Goal: Transaction & Acquisition: Purchase product/service

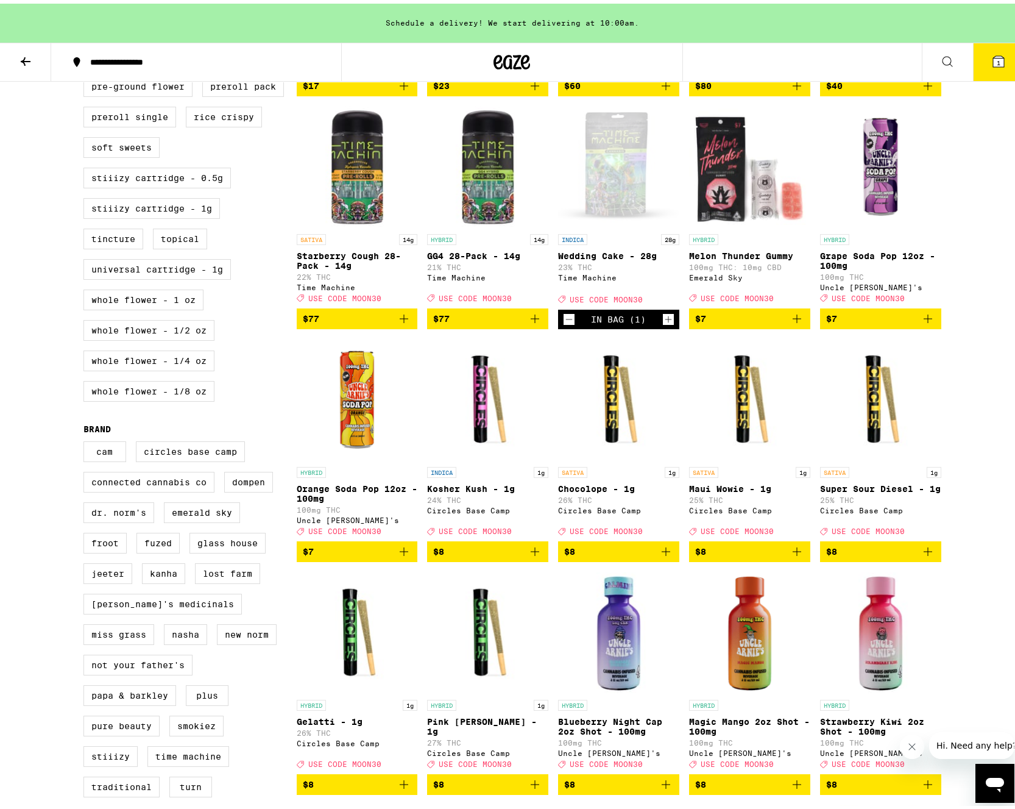
scroll to position [549, 0]
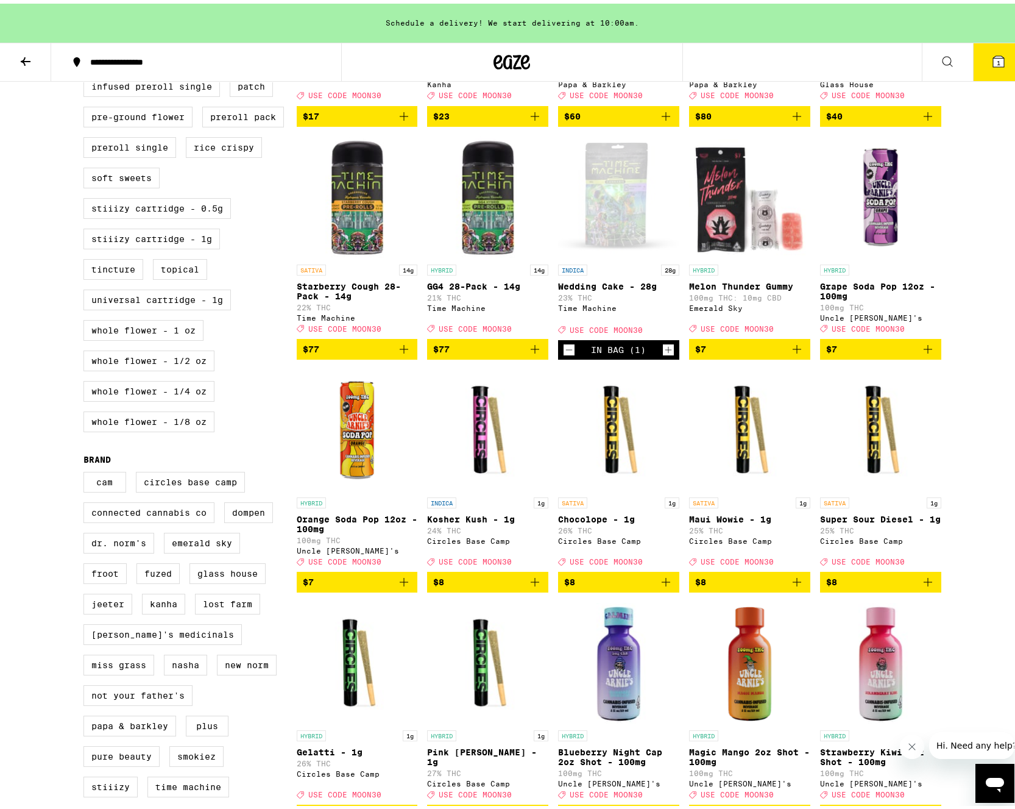
click at [570, 353] on icon "Decrement" at bounding box center [569, 346] width 11 height 15
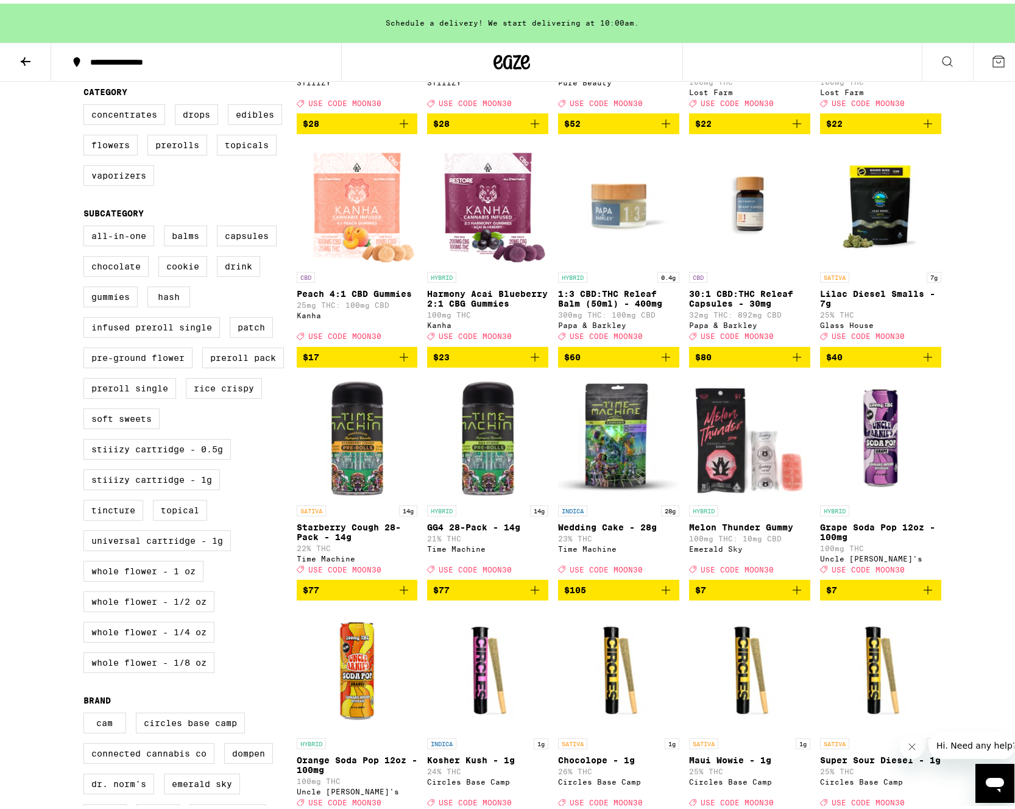
scroll to position [343, 0]
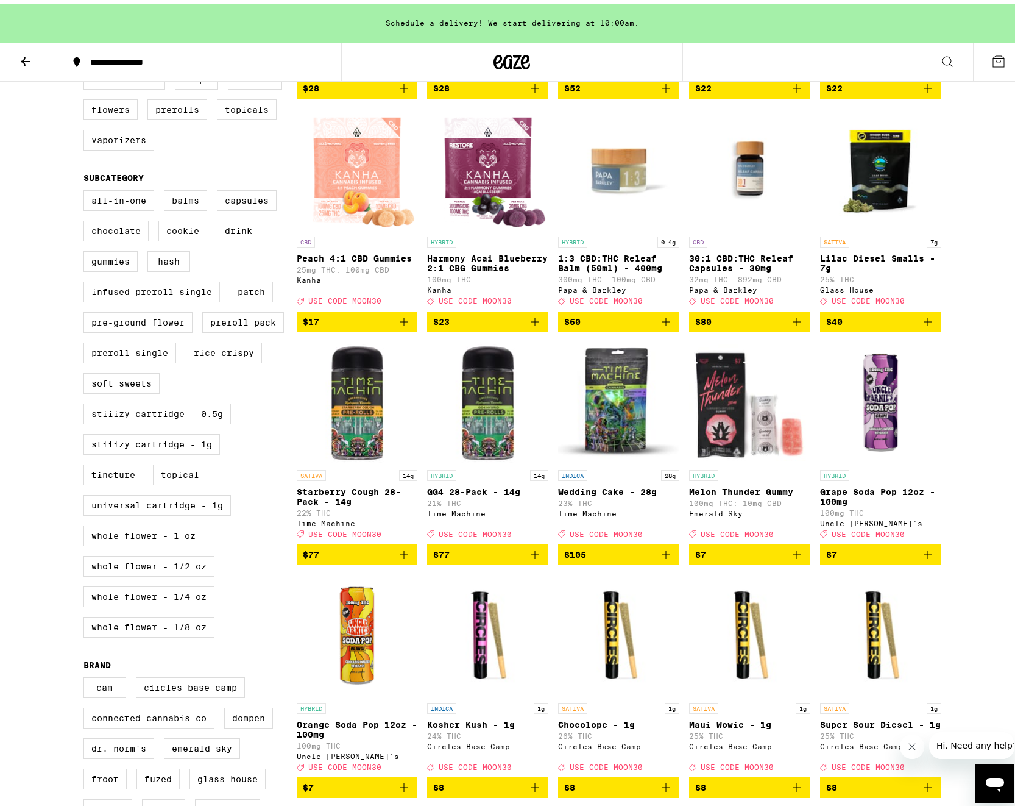
click at [663, 558] on icon "Add to bag" at bounding box center [666, 551] width 15 height 15
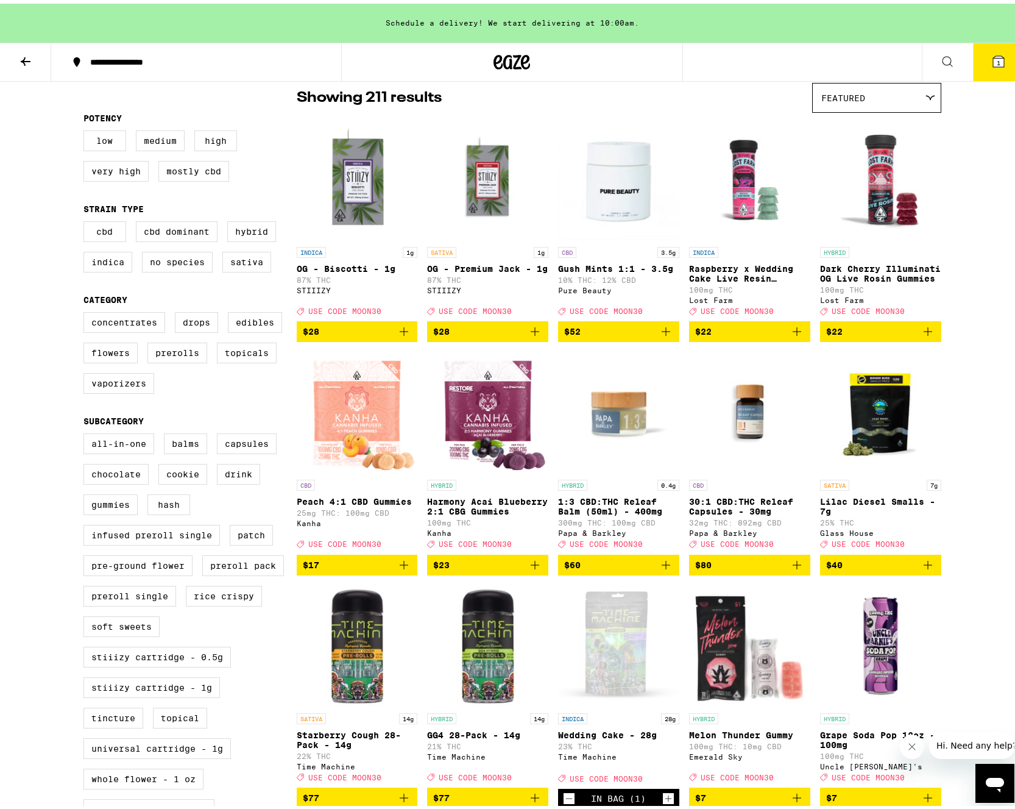
scroll to position [99, 0]
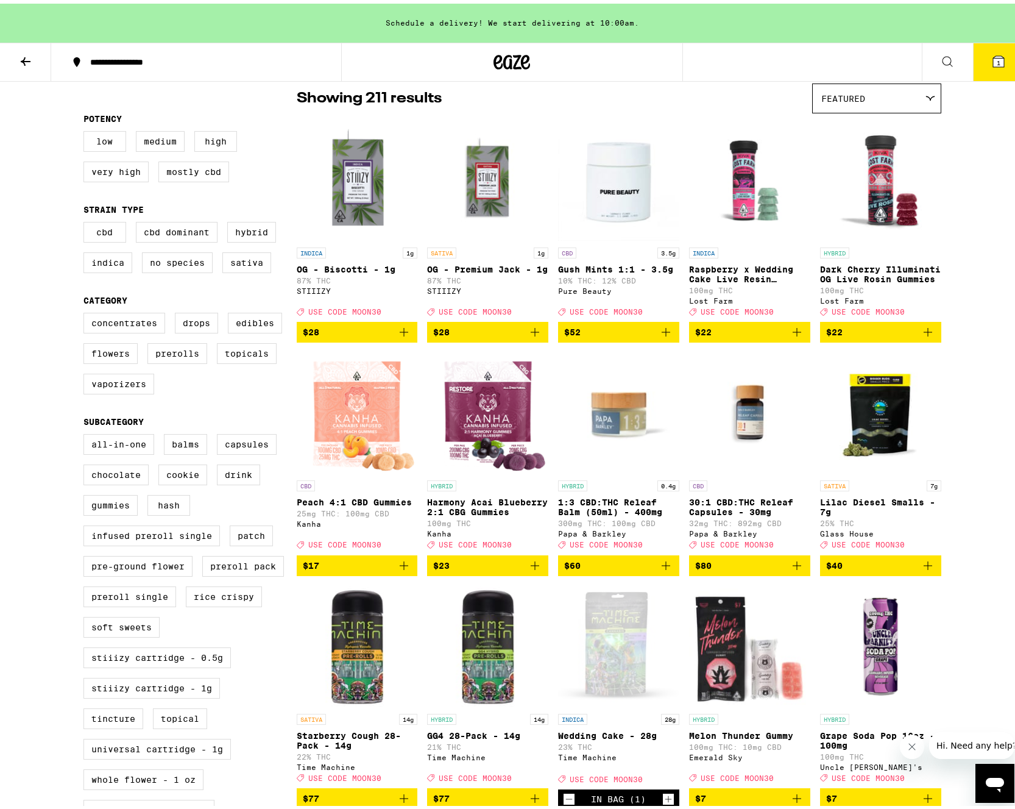
click at [982, 68] on button "1" at bounding box center [998, 59] width 51 height 38
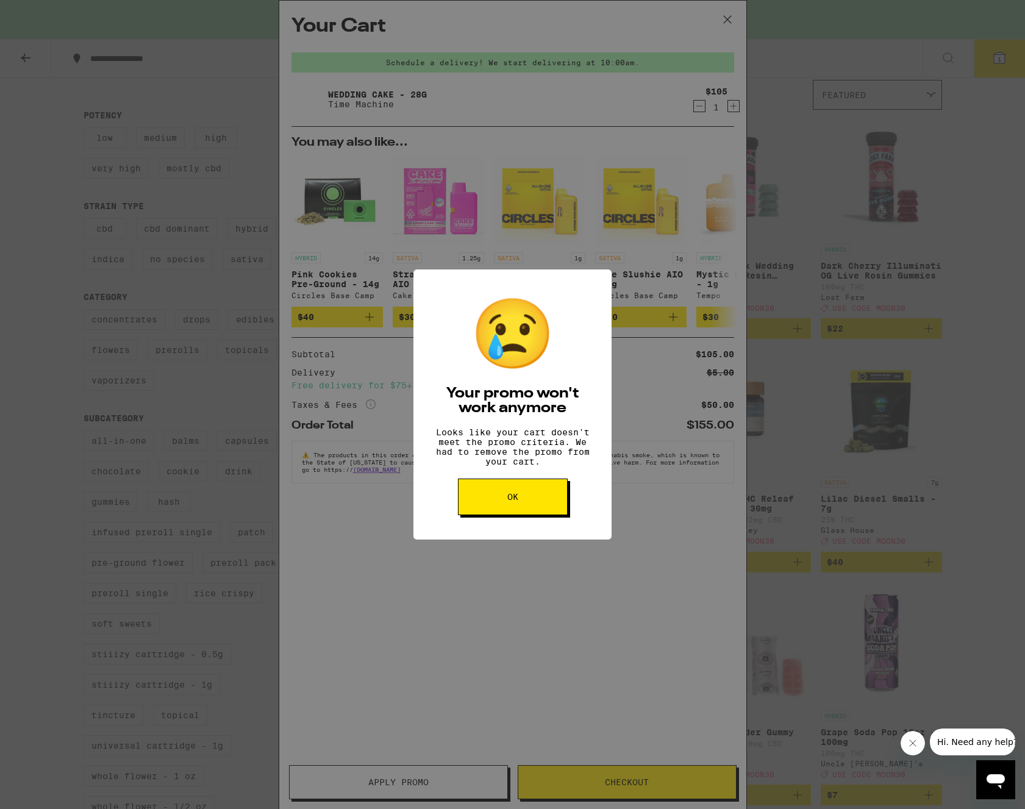
click at [513, 501] on span "OK" at bounding box center [512, 496] width 11 height 9
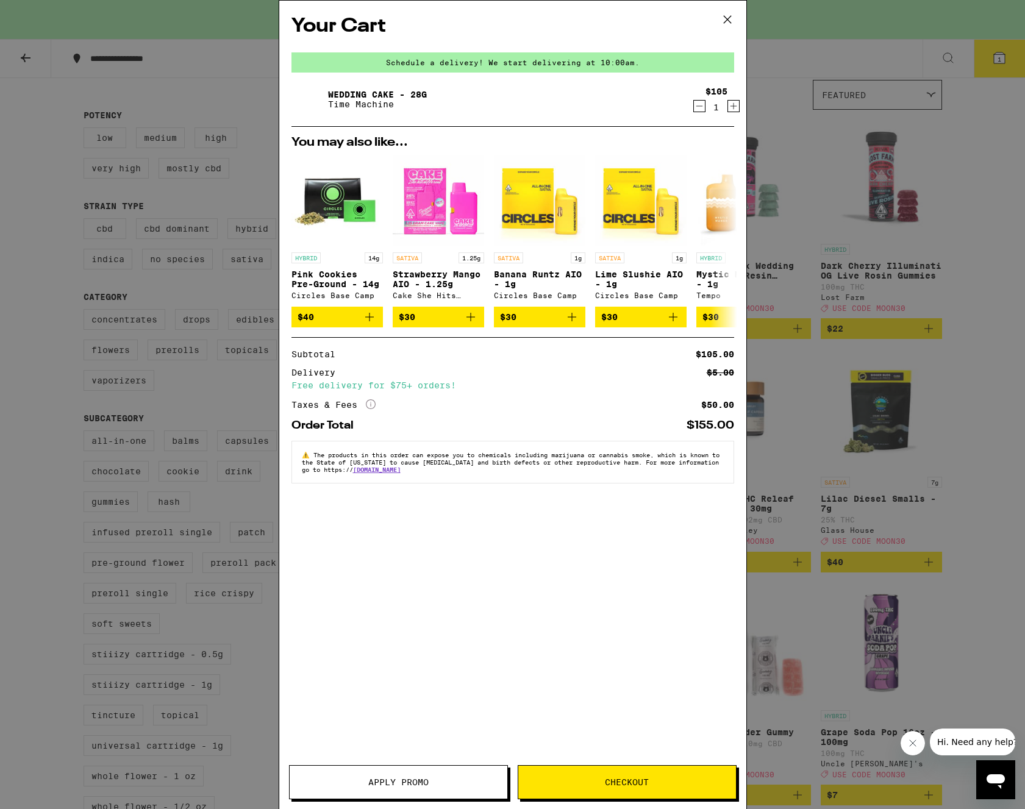
click at [719, 19] on icon at bounding box center [727, 19] width 18 height 18
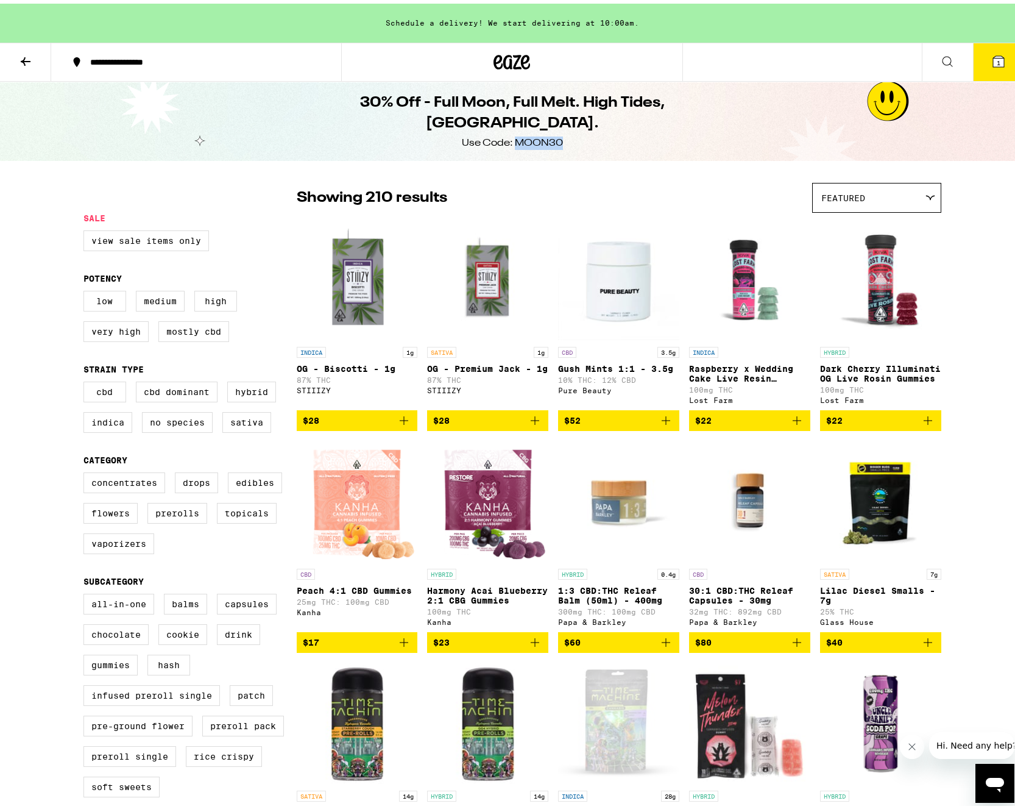
drag, startPoint x: 510, startPoint y: 129, endPoint x: 562, endPoint y: 127, distance: 52.4
click at [562, 127] on div "30% Off - Full Moon, Full Melt. High Tides, Higher Vibes. Use Code: MOON30" at bounding box center [513, 117] width 468 height 79
drag, startPoint x: 562, startPoint y: 127, endPoint x: 536, endPoint y: 129, distance: 26.3
copy div "MOON30"
click at [984, 48] on button "1" at bounding box center [998, 59] width 51 height 38
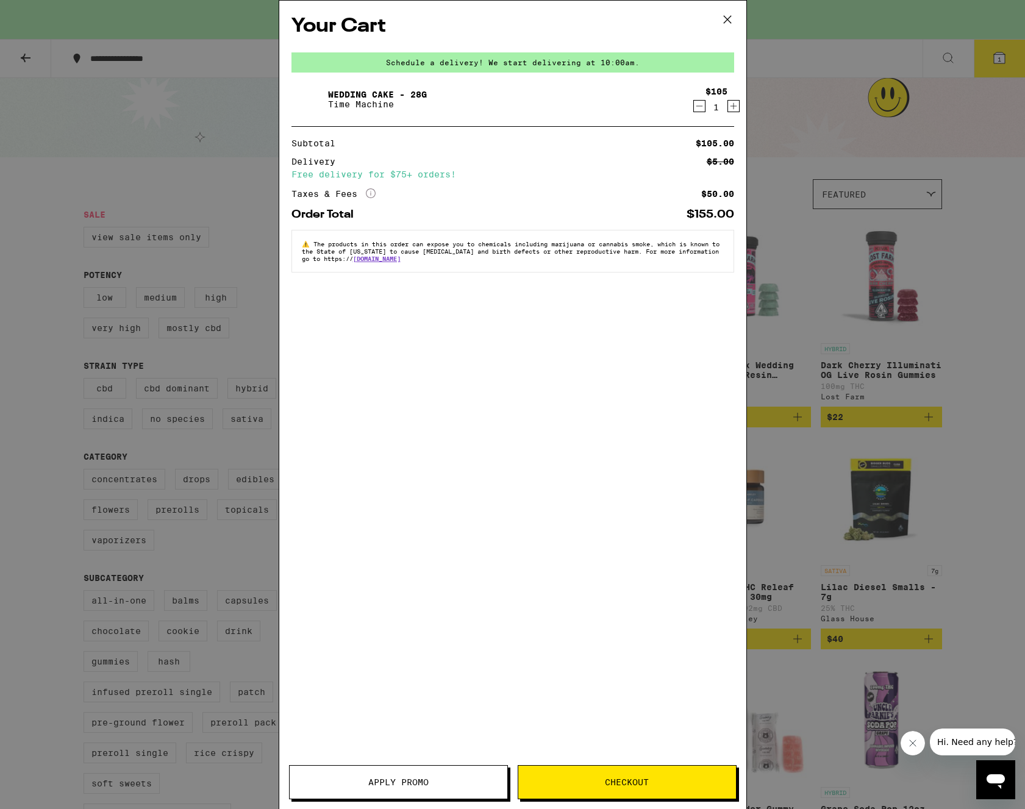
click at [428, 769] on button "Apply Promo" at bounding box center [398, 782] width 219 height 34
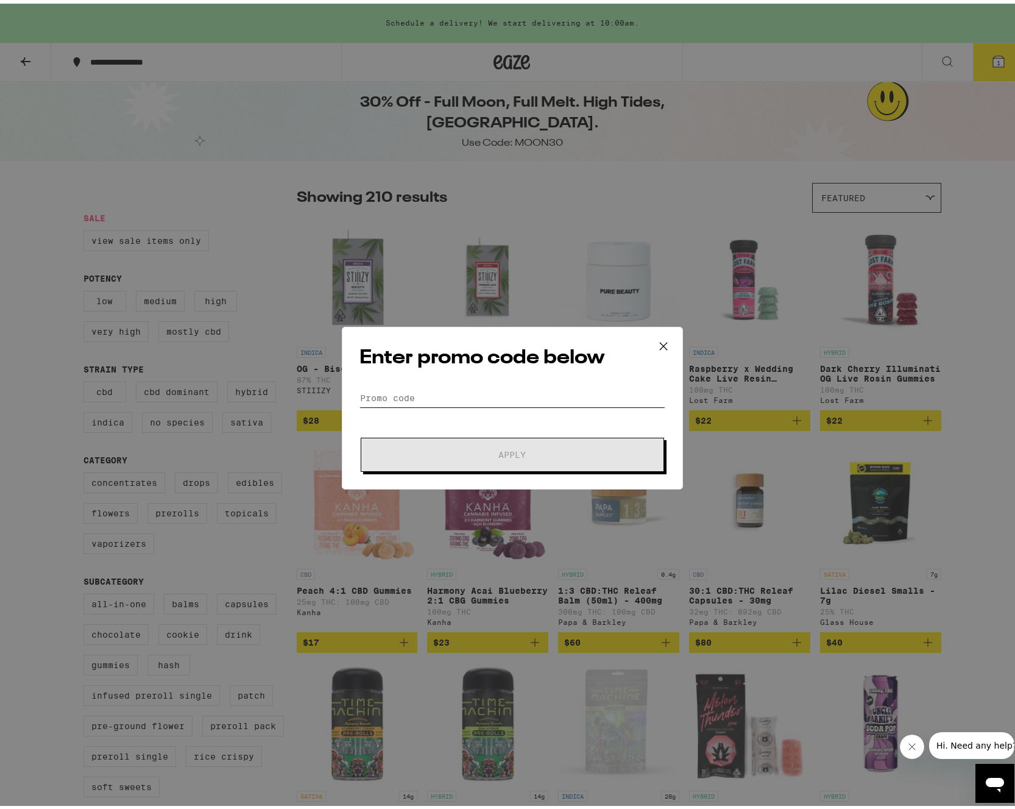
paste input "MOON30"
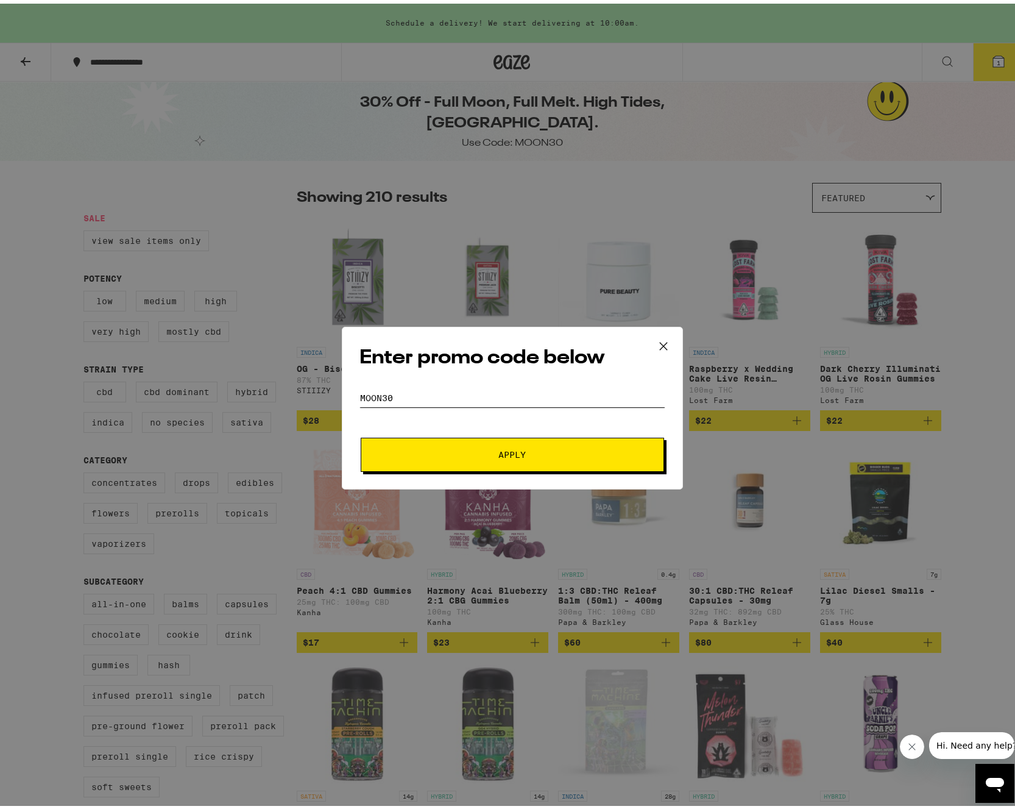
type input "MOON30"
click at [474, 447] on span "Apply" at bounding box center [512, 451] width 219 height 9
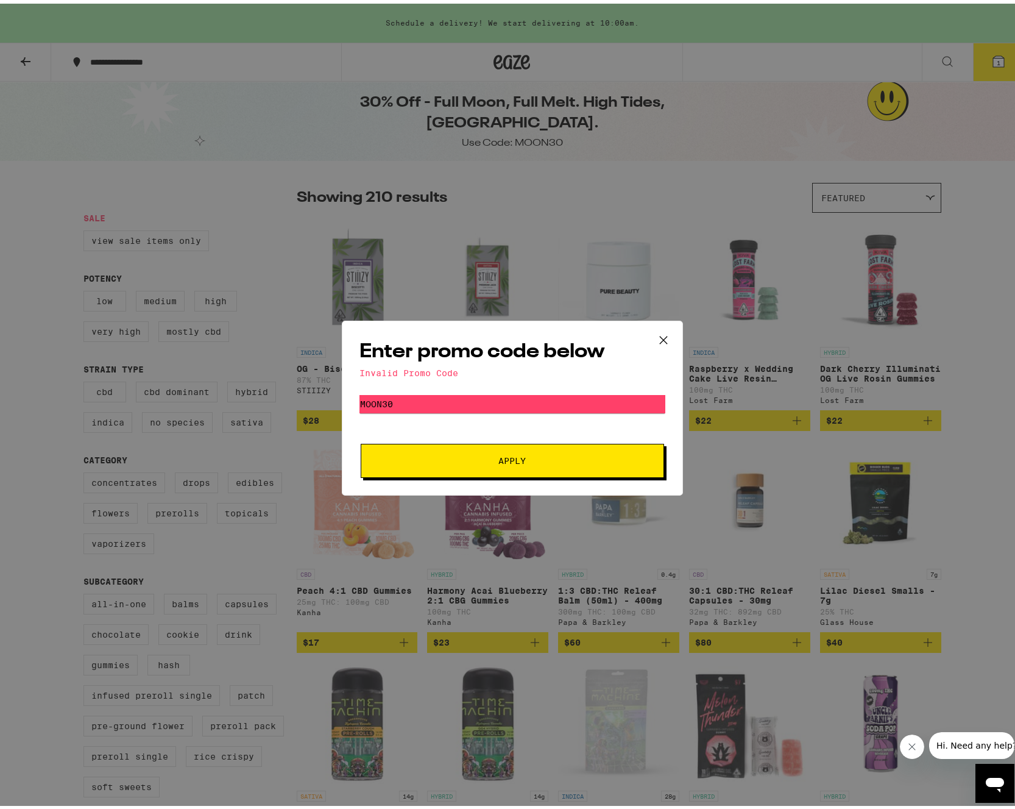
click at [591, 463] on button "Apply" at bounding box center [513, 457] width 304 height 34
click at [594, 458] on span "Apply" at bounding box center [512, 457] width 219 height 9
click at [667, 332] on icon at bounding box center [664, 336] width 18 height 18
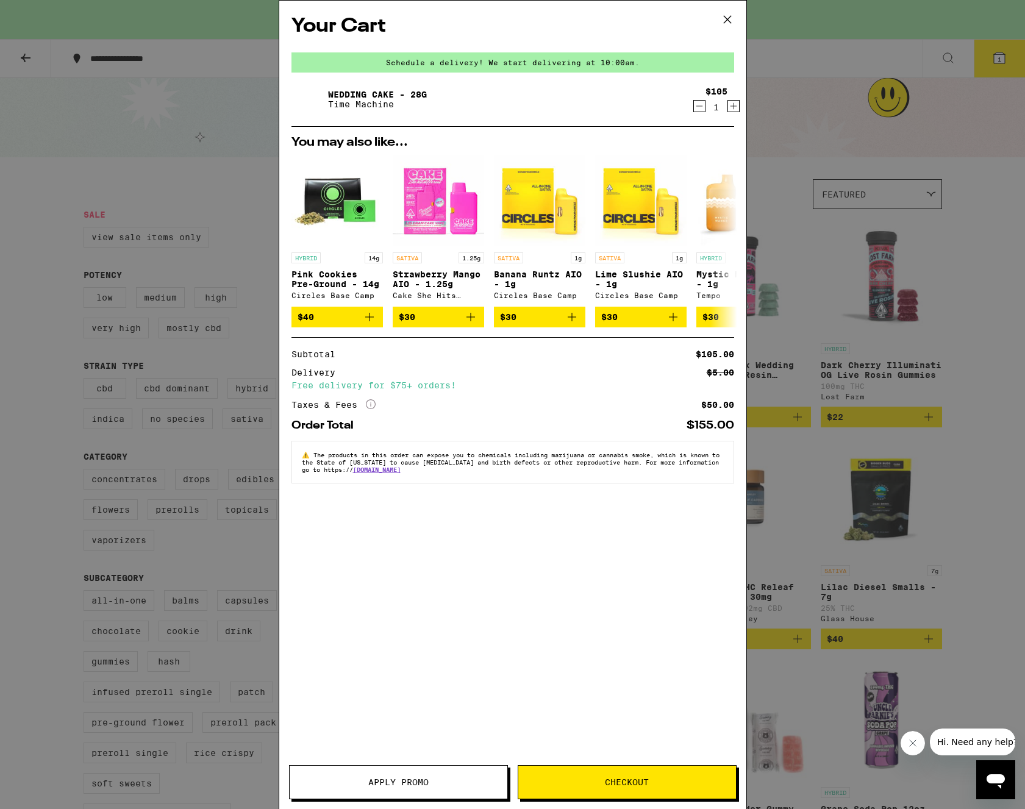
click at [733, 17] on icon at bounding box center [727, 19] width 18 height 18
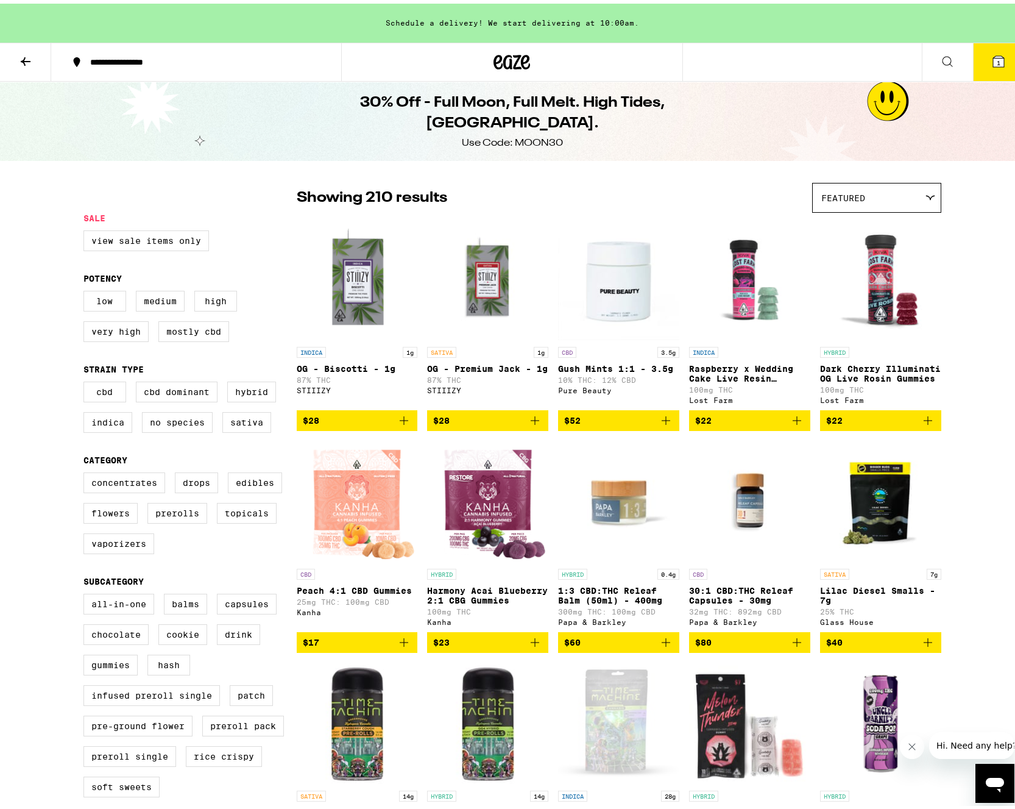
click at [517, 71] on div at bounding box center [511, 58] width 341 height 39
click at [514, 62] on icon at bounding box center [512, 59] width 37 height 22
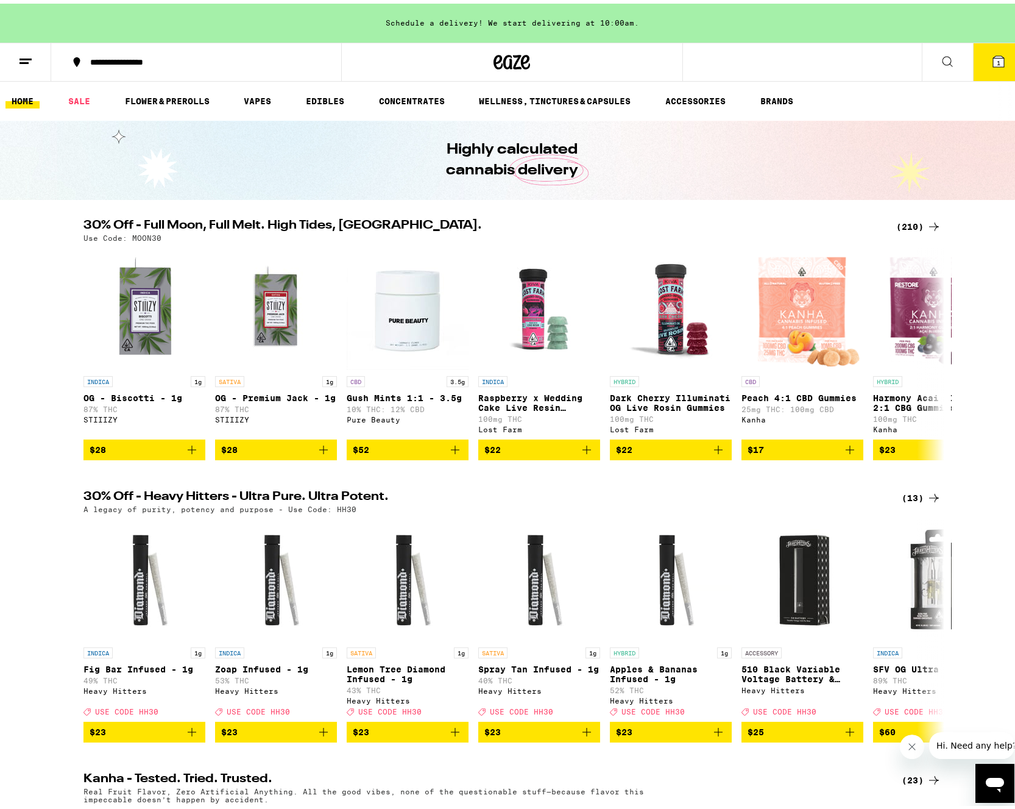
click at [909, 223] on div "(210)" at bounding box center [919, 223] width 45 height 15
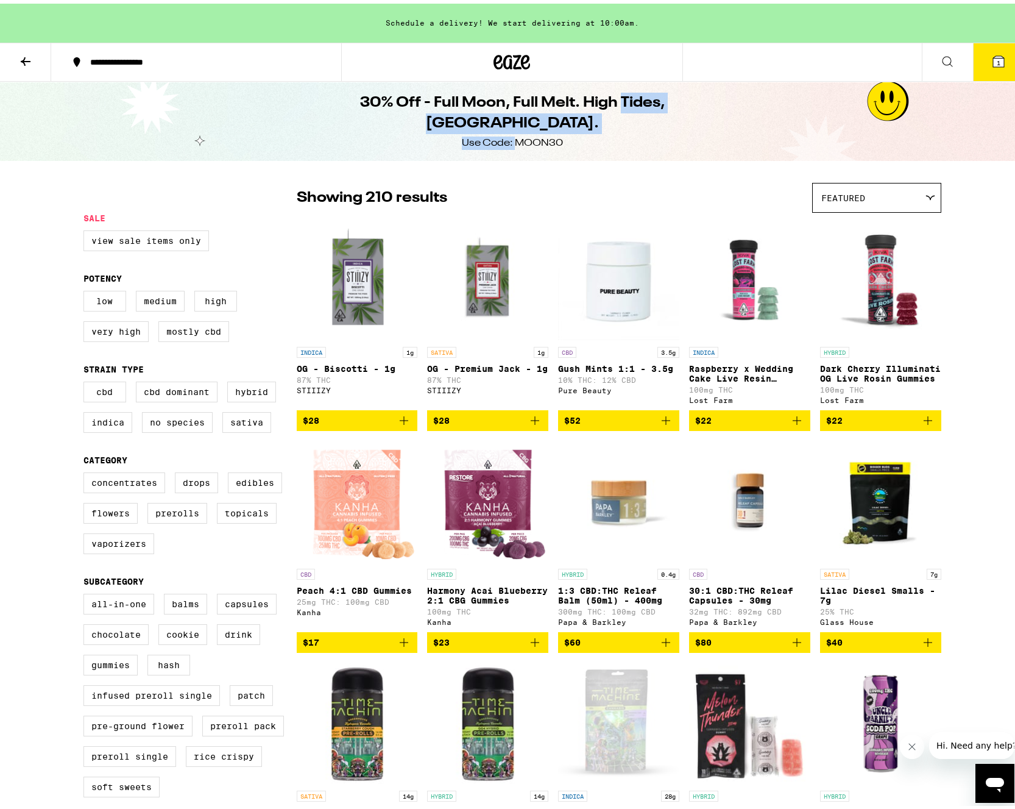
drag, startPoint x: 511, startPoint y: 129, endPoint x: 563, endPoint y: 125, distance: 52.6
click at [563, 125] on div "30% Off - Full Moon, Full Melt. High Tides, Higher Vibes. Use Code: MOON30" at bounding box center [513, 117] width 468 height 79
drag, startPoint x: 563, startPoint y: 125, endPoint x: 553, endPoint y: 127, distance: 10.5
click at [553, 133] on div "Use Code: MOON30" at bounding box center [512, 139] width 101 height 13
click at [990, 65] on button "1" at bounding box center [998, 59] width 51 height 38
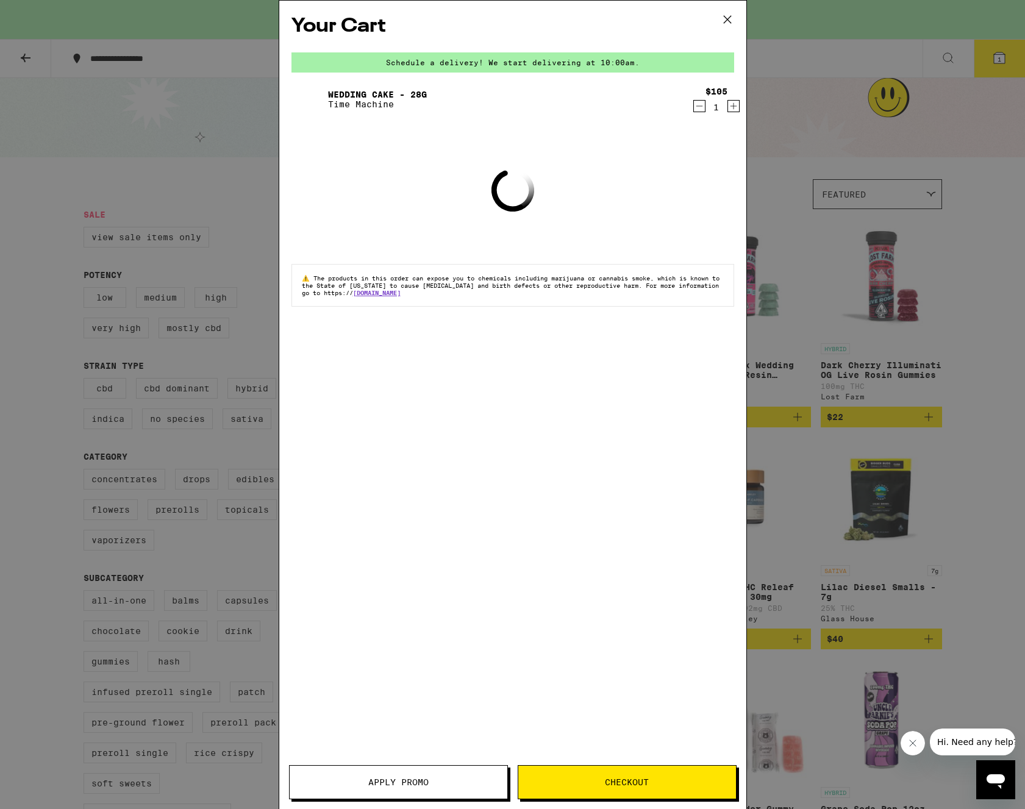
click at [728, 26] on icon at bounding box center [727, 19] width 18 height 18
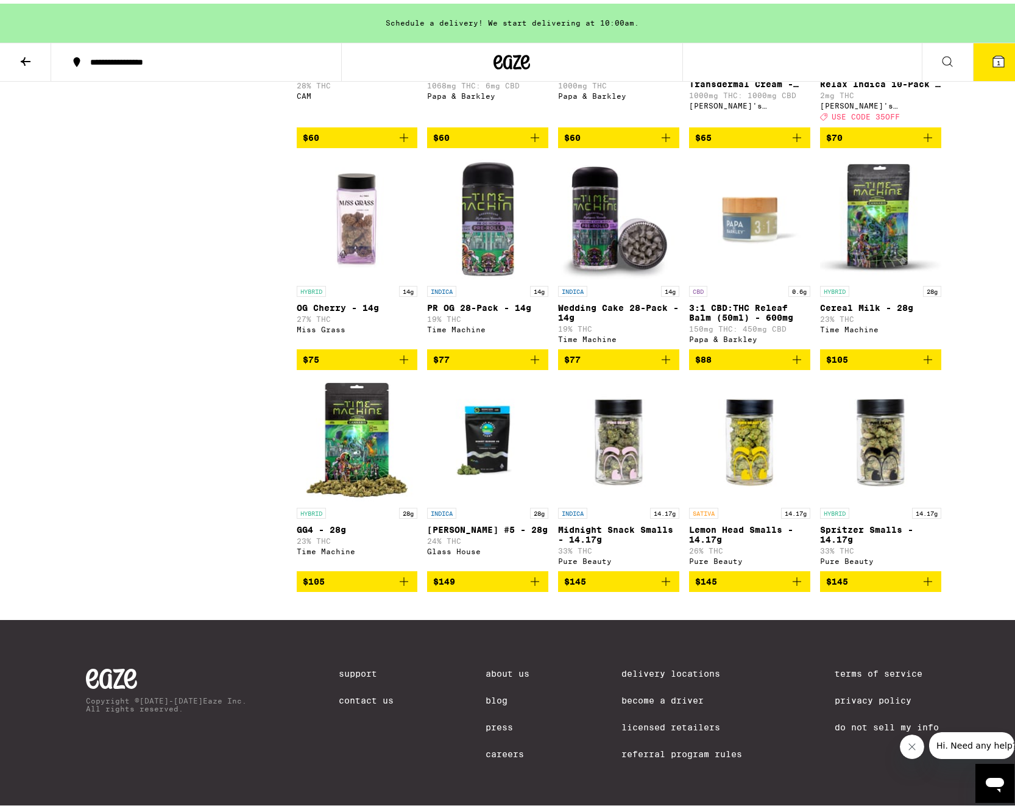
scroll to position [9226, 0]
click at [368, 575] on span "$105" at bounding box center [357, 577] width 109 height 15
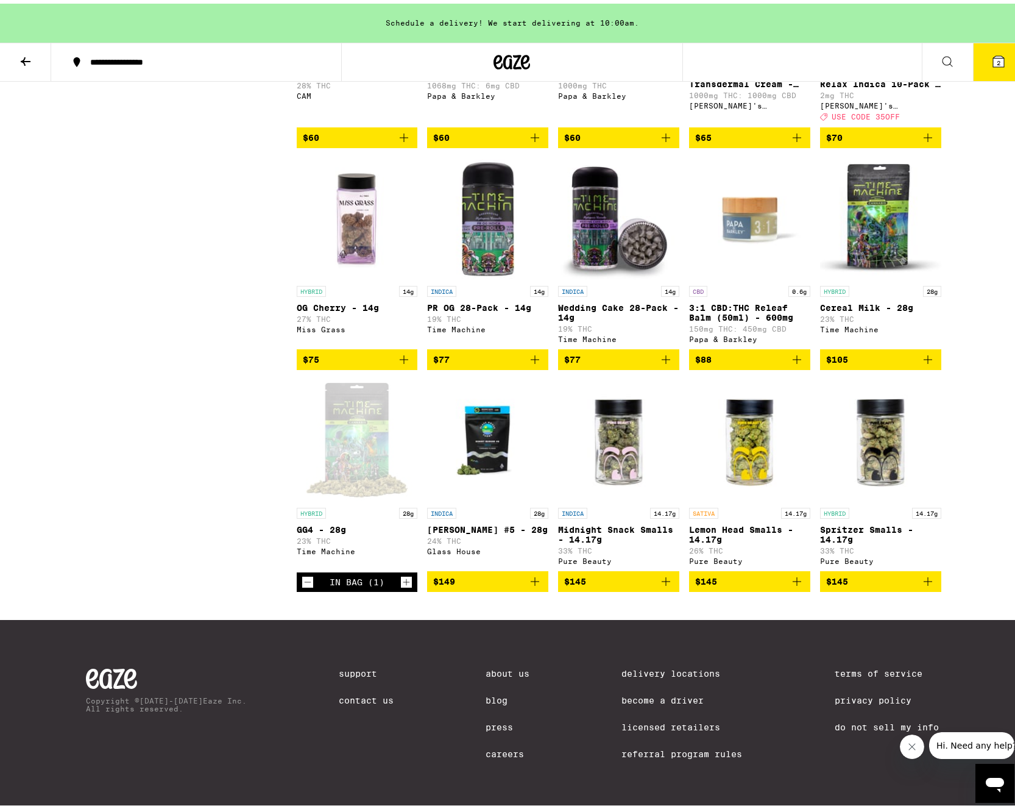
click at [997, 55] on span "2" at bounding box center [999, 58] width 4 height 7
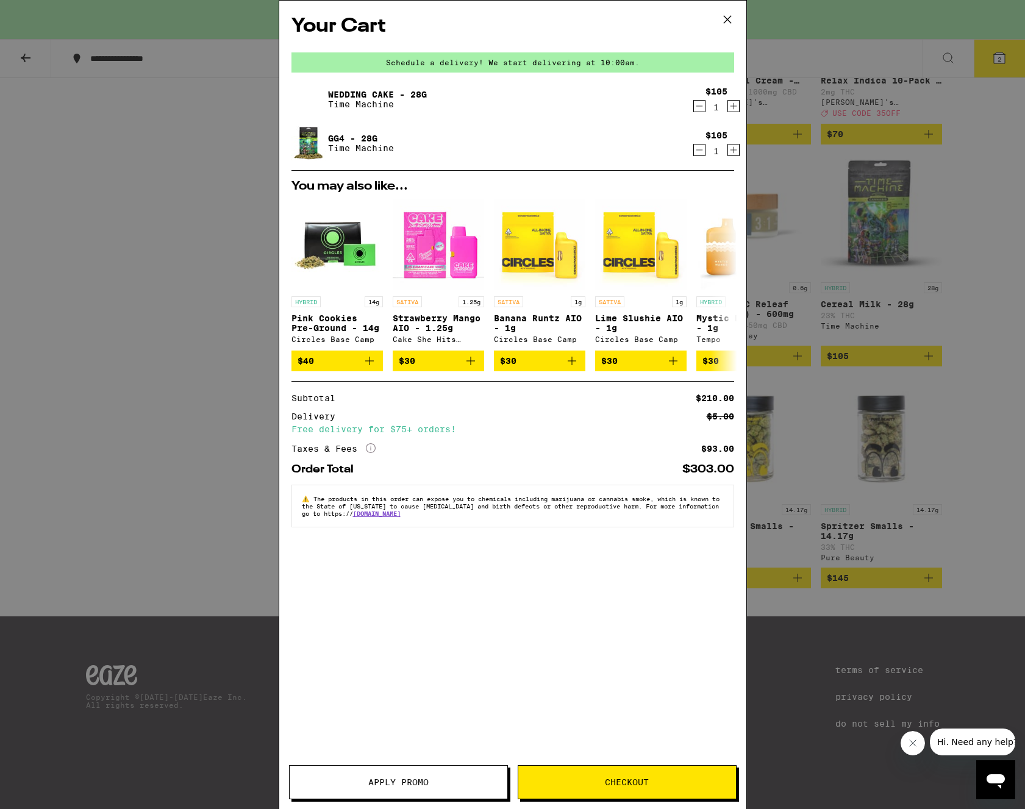
click at [394, 782] on span "Apply Promo" at bounding box center [398, 782] width 60 height 9
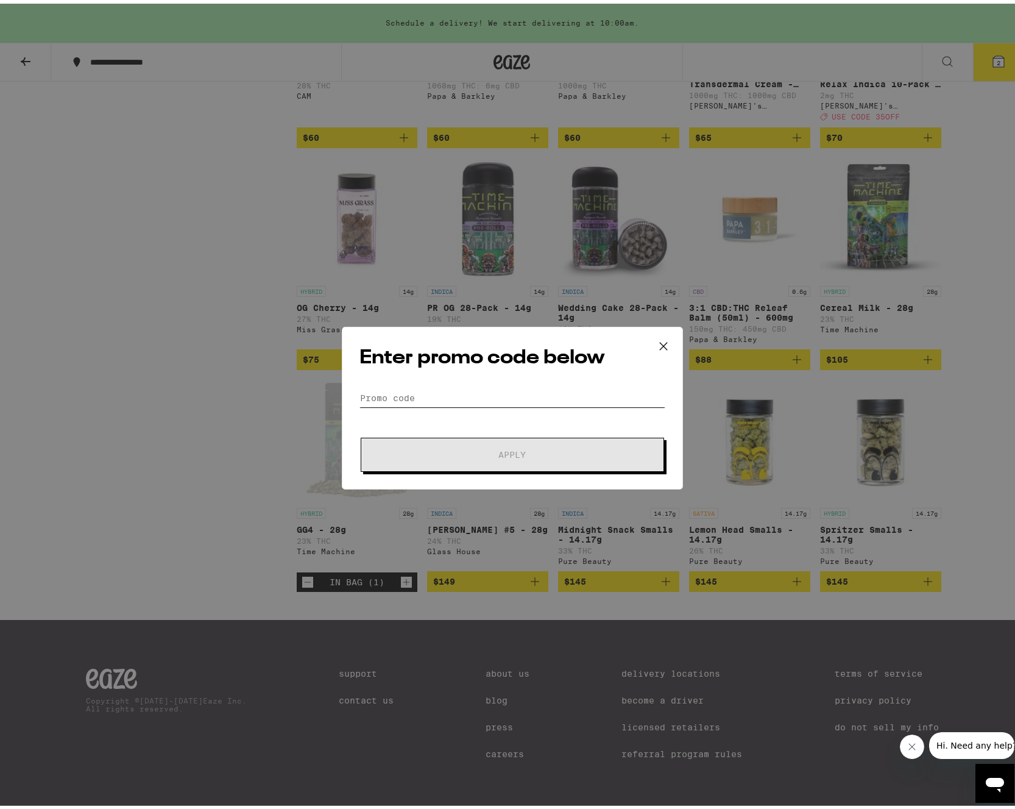
paste input "MOON30"
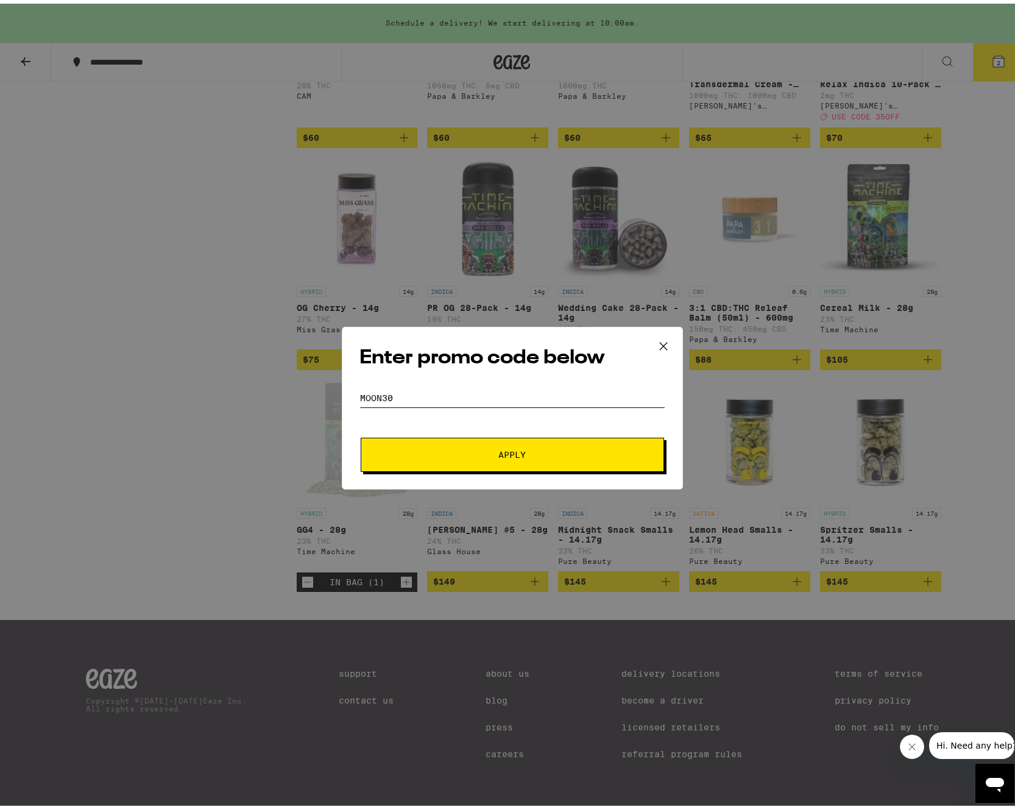
type input "MOON30"
click at [519, 449] on span "Apply" at bounding box center [512, 451] width 27 height 9
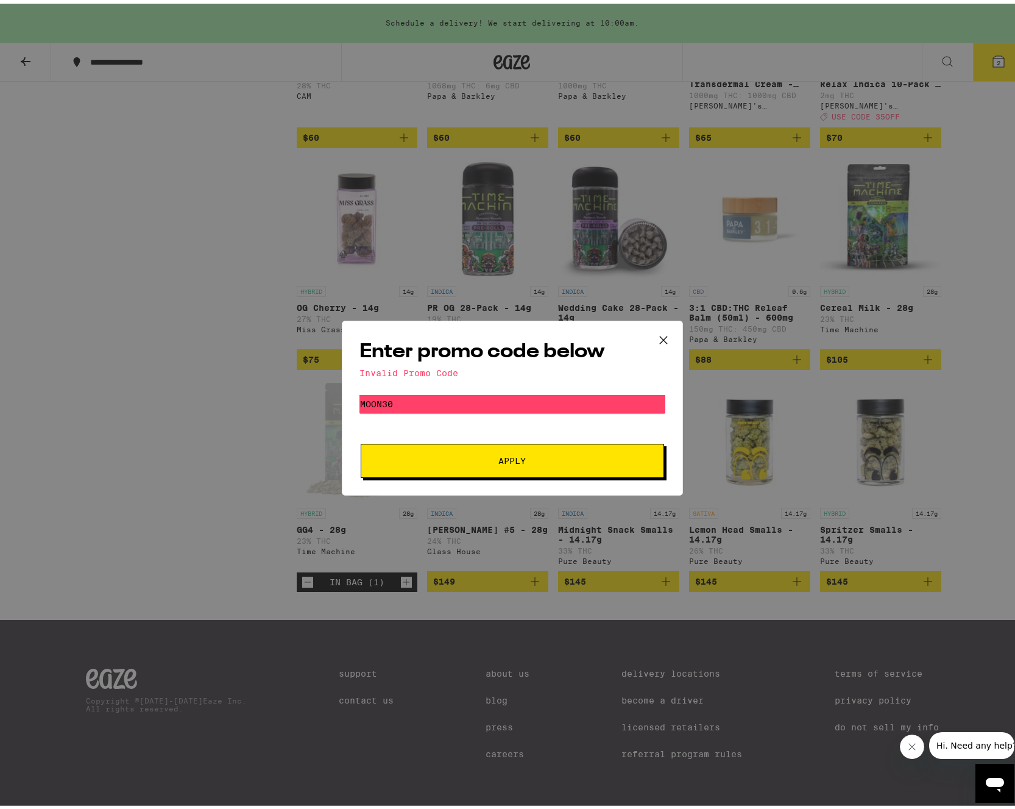
click at [519, 449] on button "Apply" at bounding box center [513, 457] width 304 height 34
click at [661, 333] on icon at bounding box center [664, 336] width 18 height 18
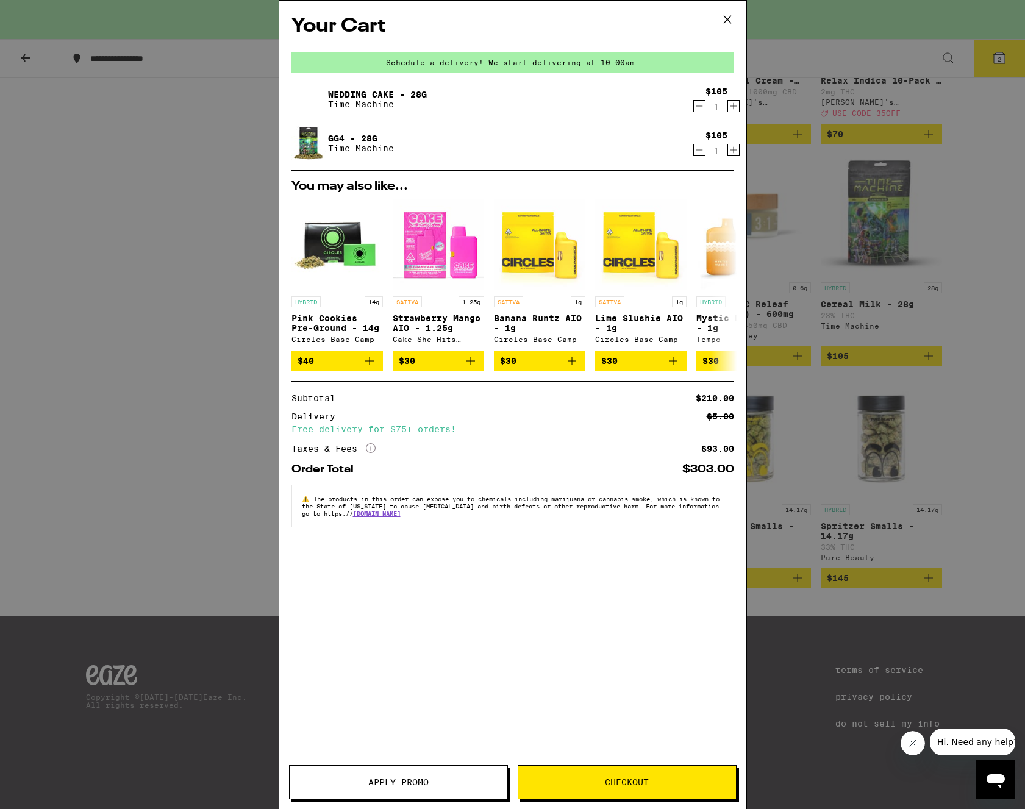
click at [698, 151] on icon "Decrement" at bounding box center [699, 150] width 11 height 15
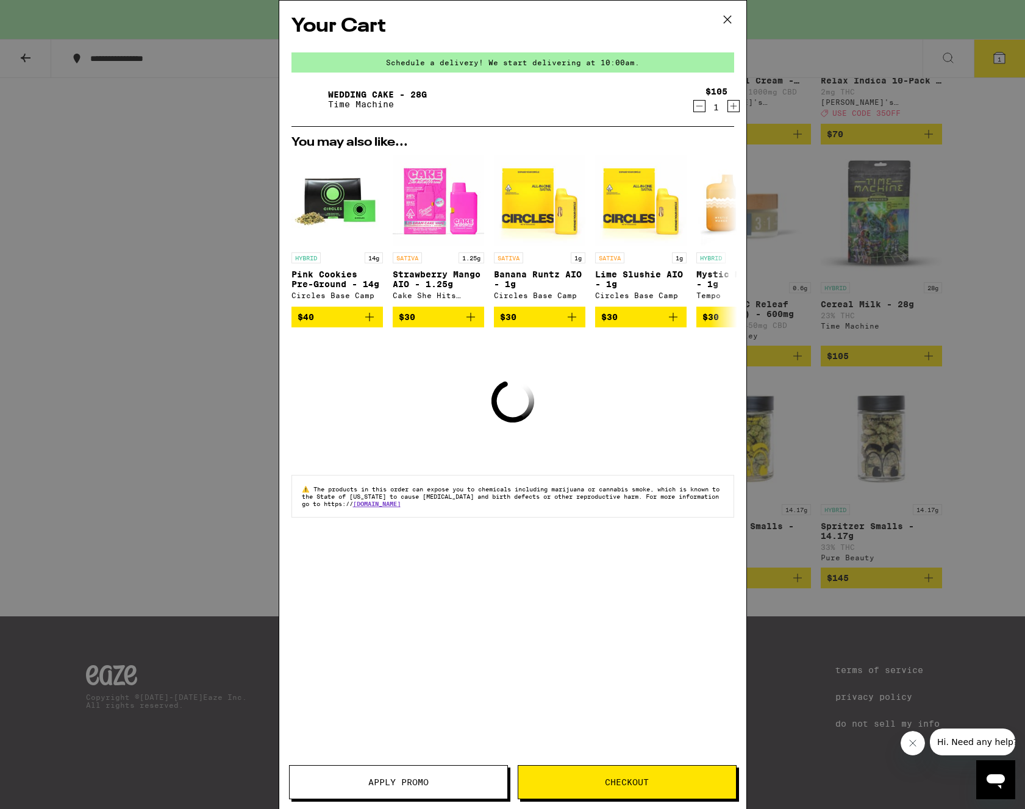
click at [698, 106] on icon "Decrement" at bounding box center [698, 106] width 7 height 0
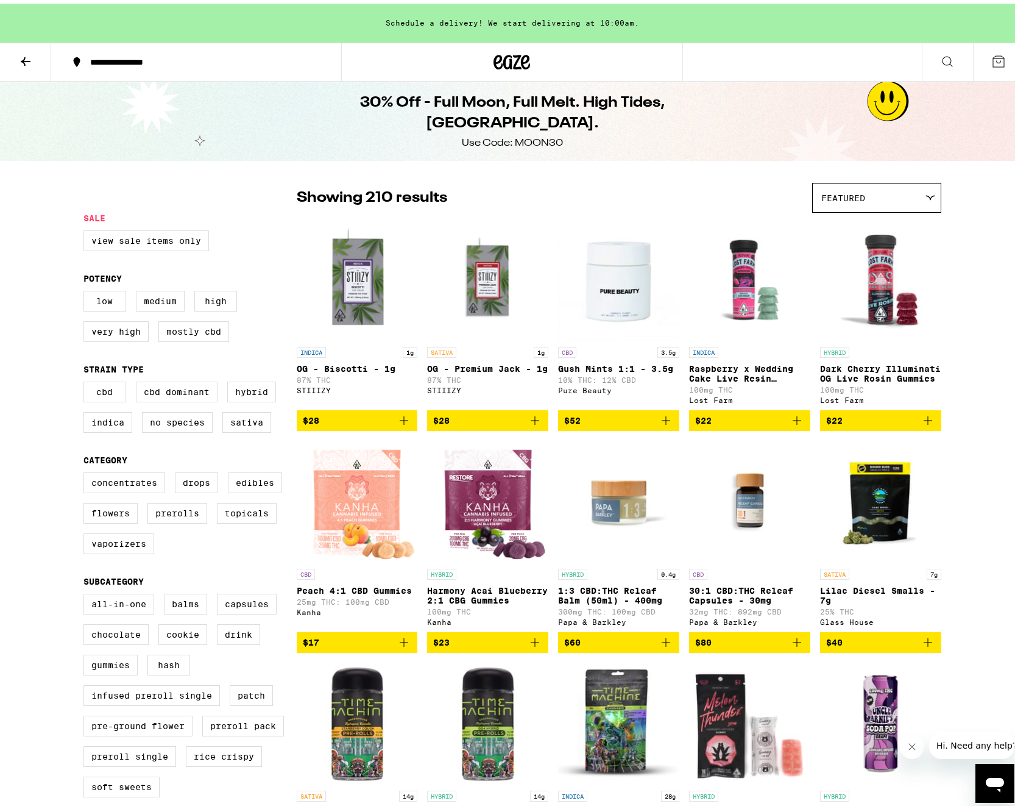
click at [494, 55] on icon at bounding box center [498, 58] width 9 height 15
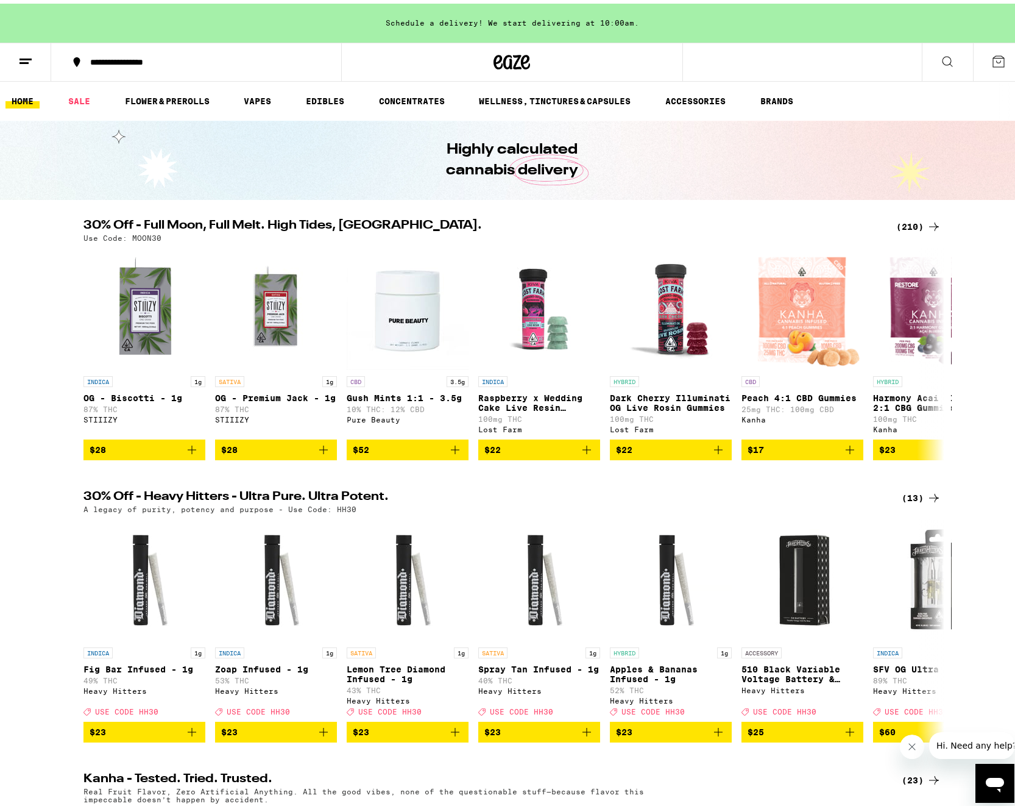
click at [494, 55] on icon at bounding box center [498, 58] width 9 height 15
click at [915, 219] on div "(210)" at bounding box center [919, 223] width 45 height 15
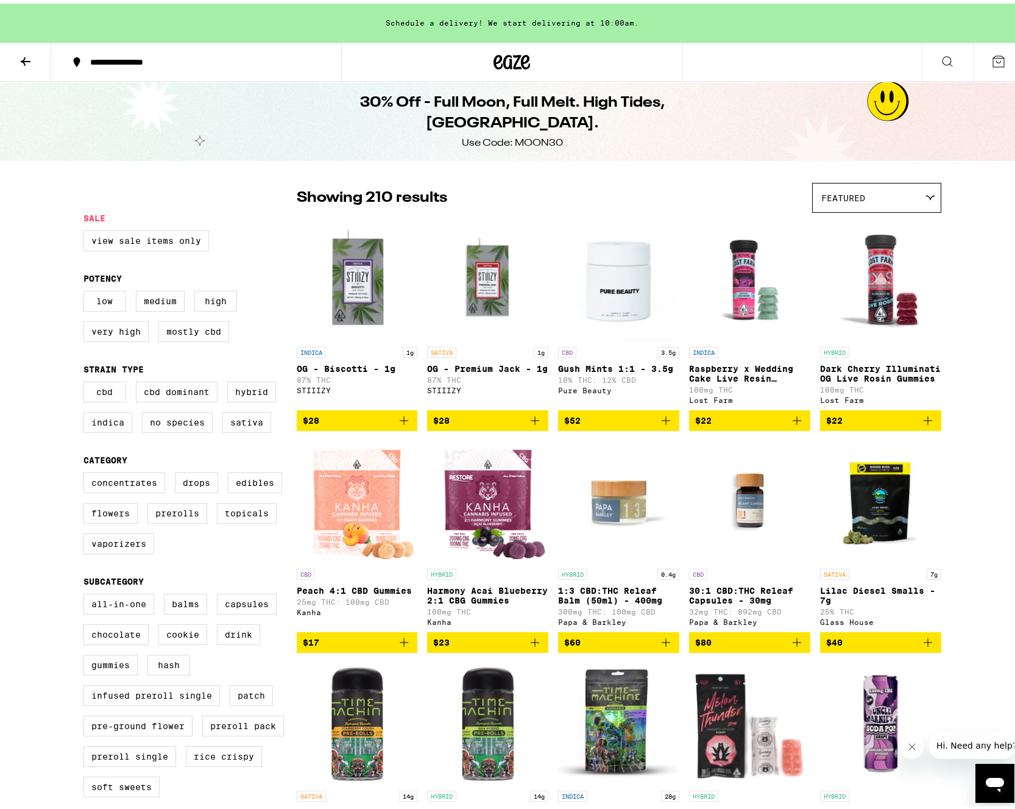
drag, startPoint x: 453, startPoint y: 478, endPoint x: 232, endPoint y: 176, distance: 374.3
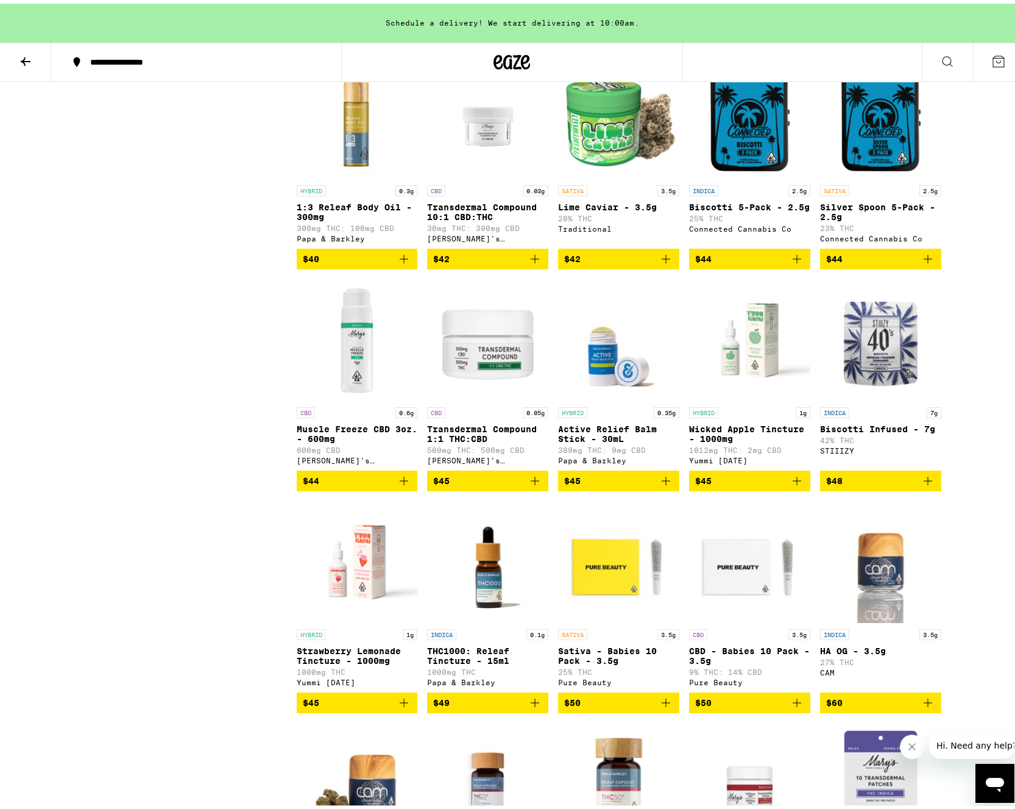
scroll to position [9226, 0]
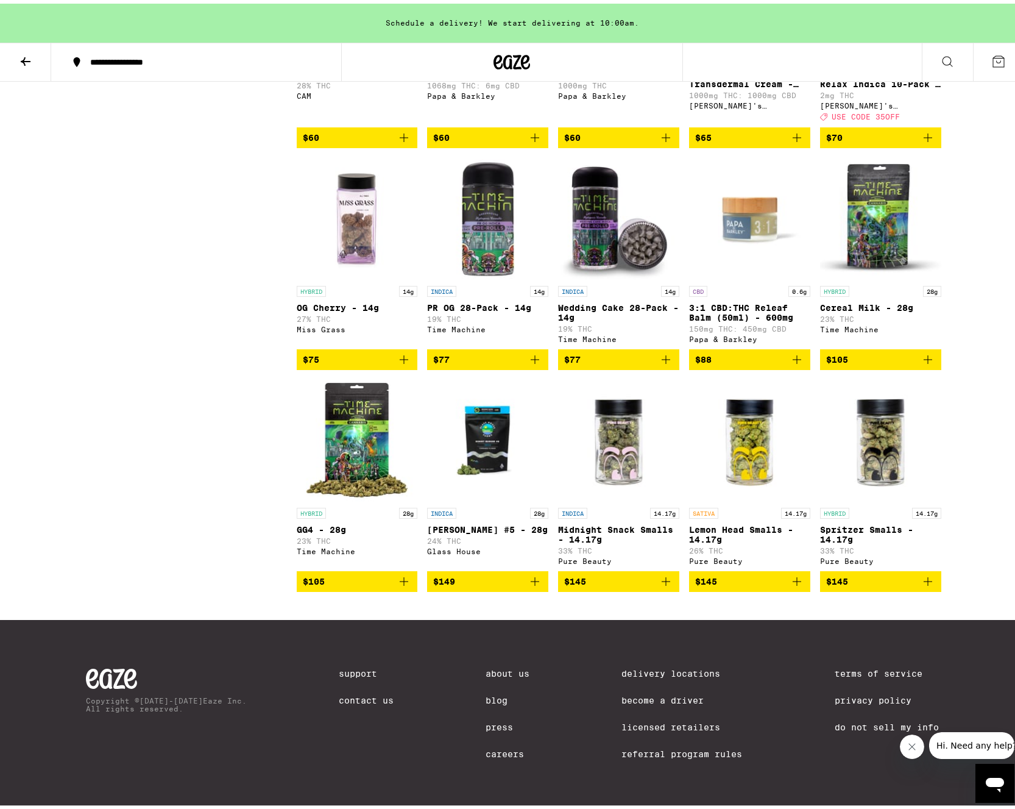
click at [359, 570] on span "$105" at bounding box center [357, 577] width 109 height 15
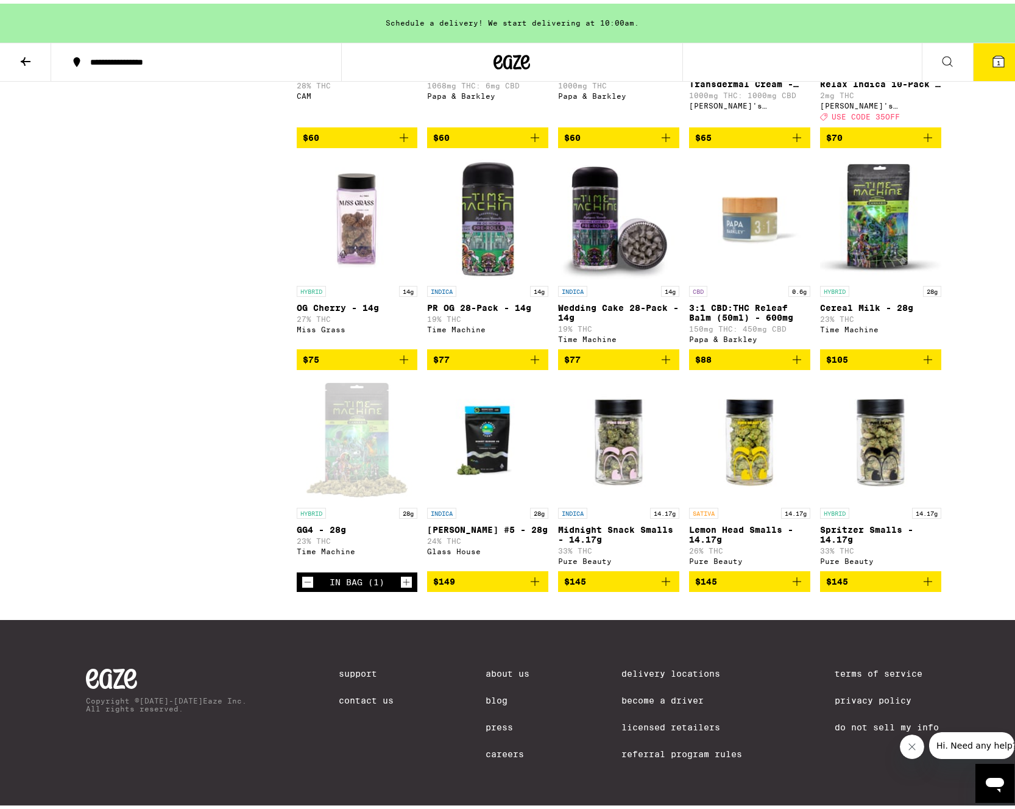
click at [993, 55] on icon at bounding box center [998, 57] width 11 height 11
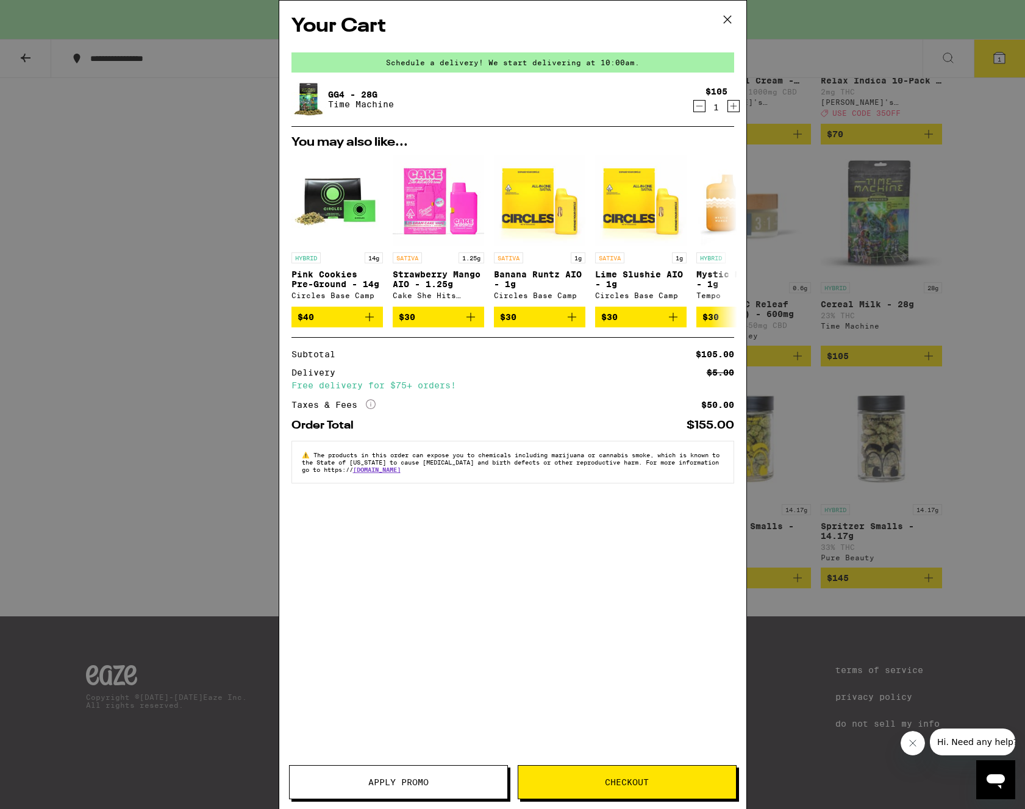
click at [435, 779] on span "Apply Promo" at bounding box center [399, 782] width 218 height 9
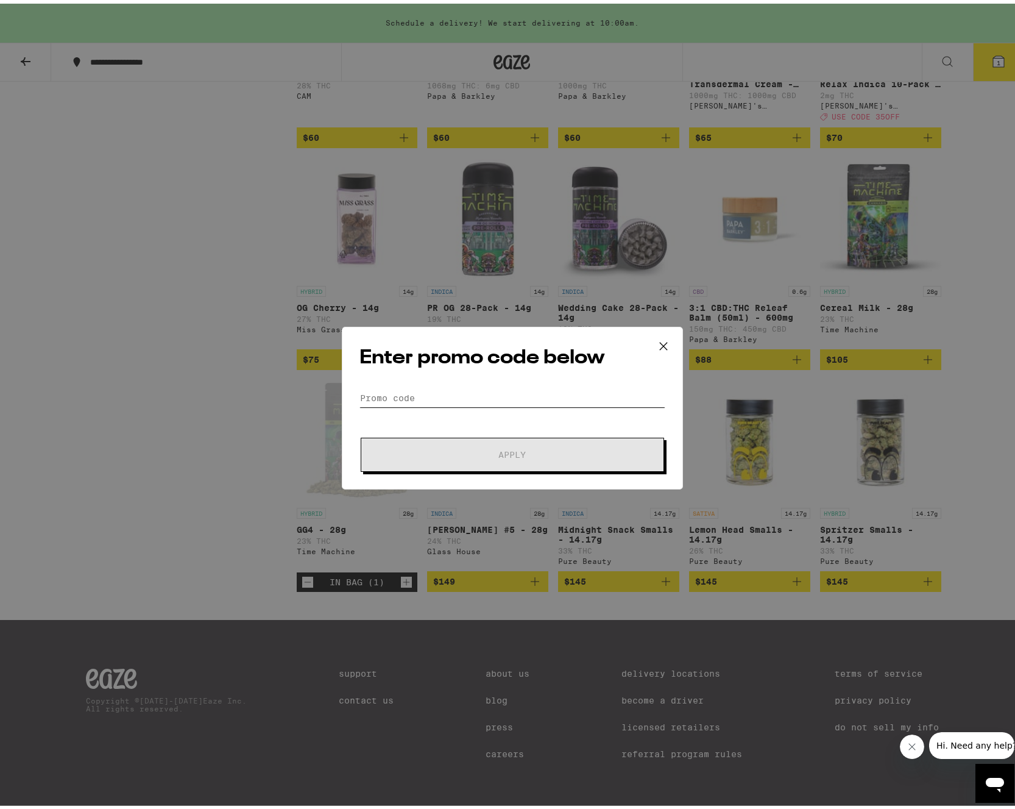
paste input "MOON30"
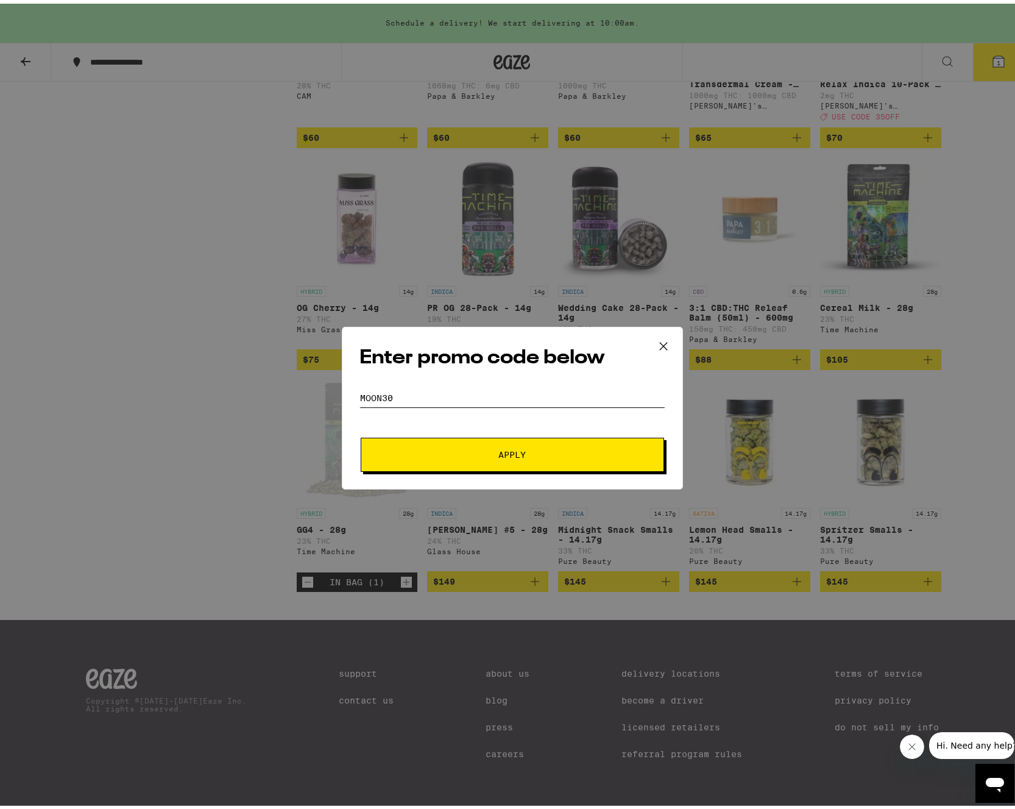
type input "MOON30"
click at [511, 442] on button "Apply" at bounding box center [513, 451] width 304 height 34
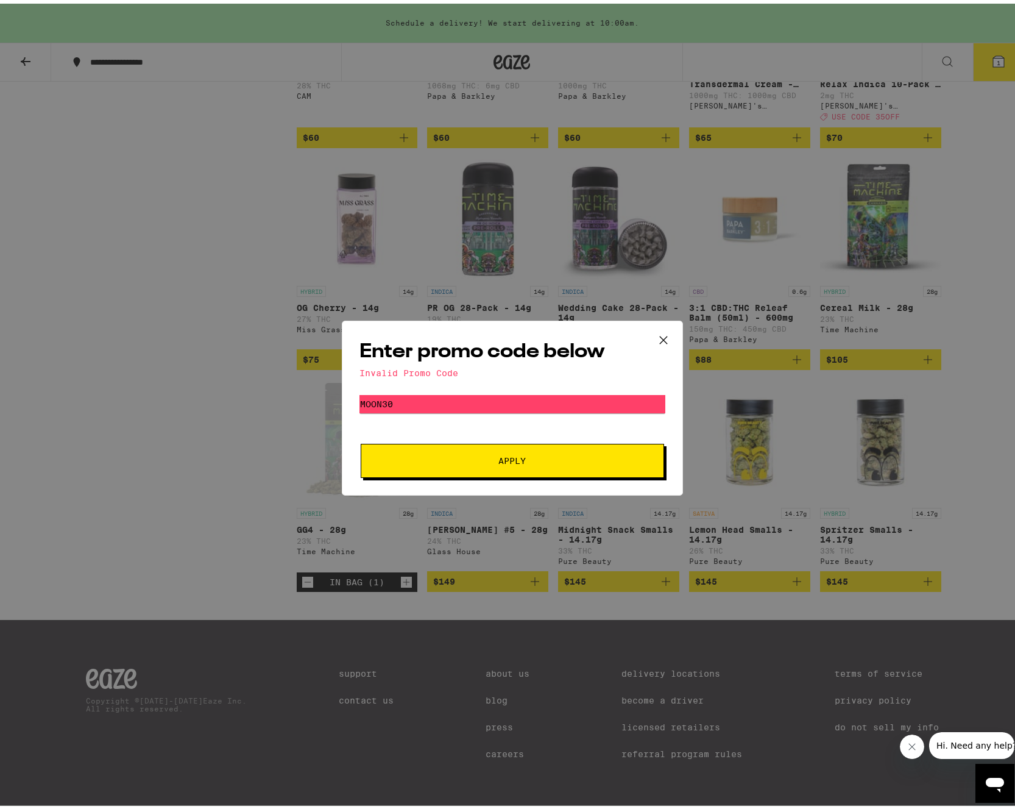
click at [667, 343] on icon at bounding box center [664, 336] width 18 height 18
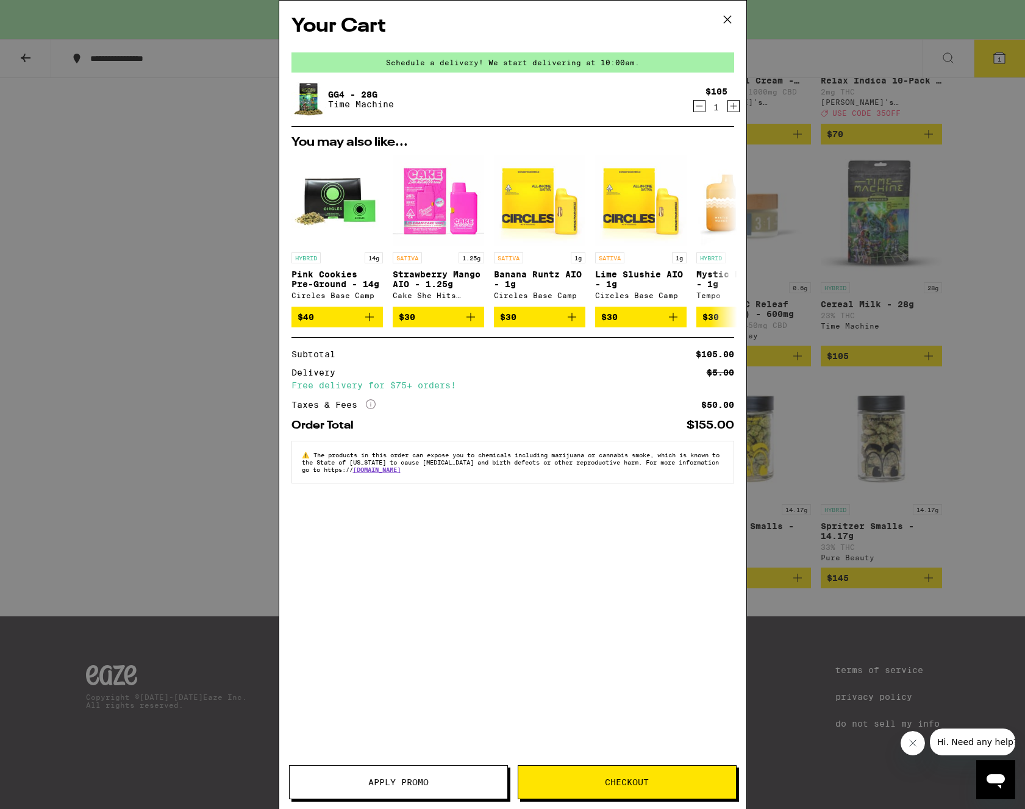
click at [726, 16] on icon at bounding box center [727, 19] width 18 height 18
